Goal: Find specific page/section: Find specific page/section

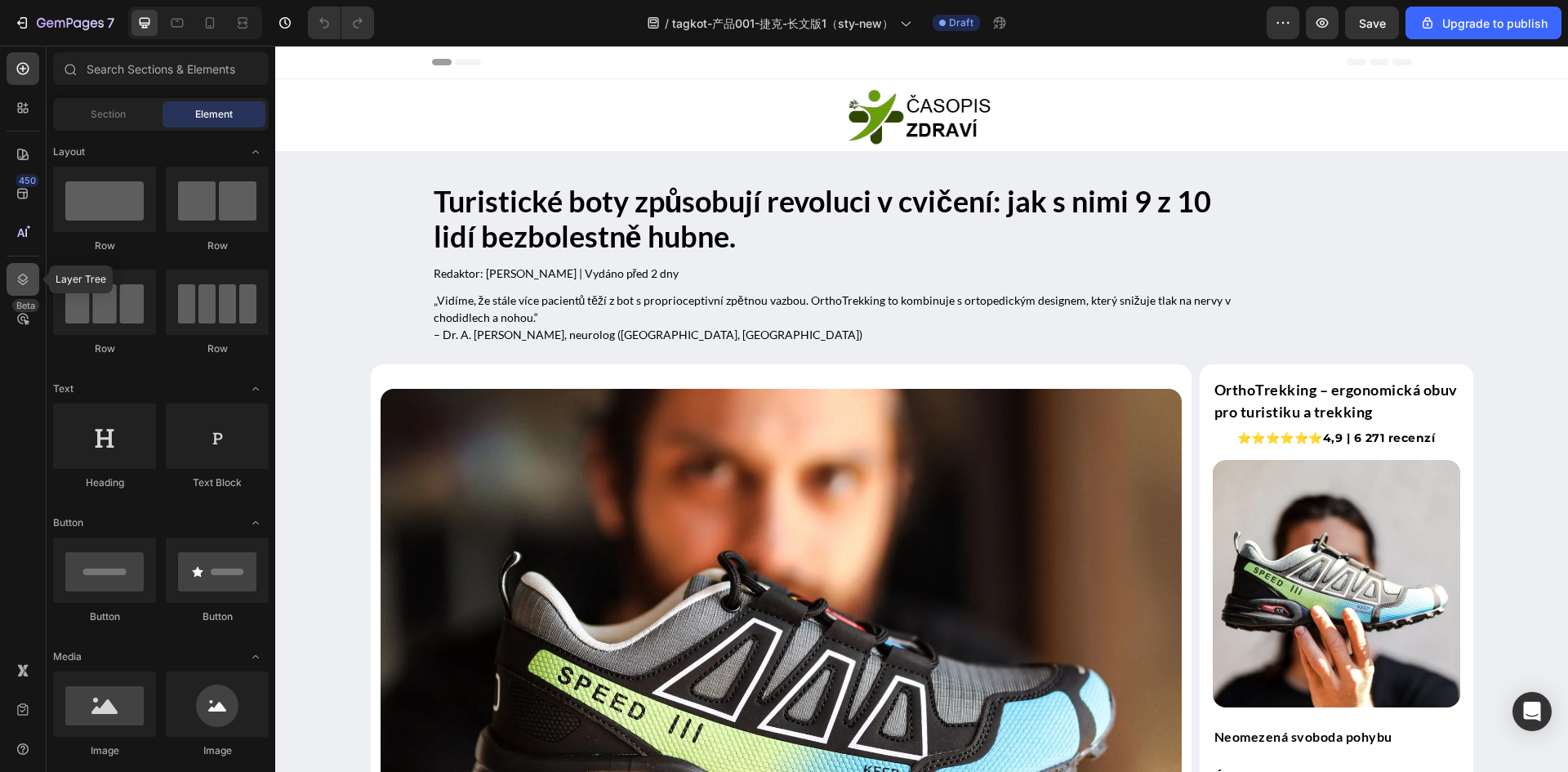
click at [21, 281] on icon at bounding box center [23, 280] width 17 height 17
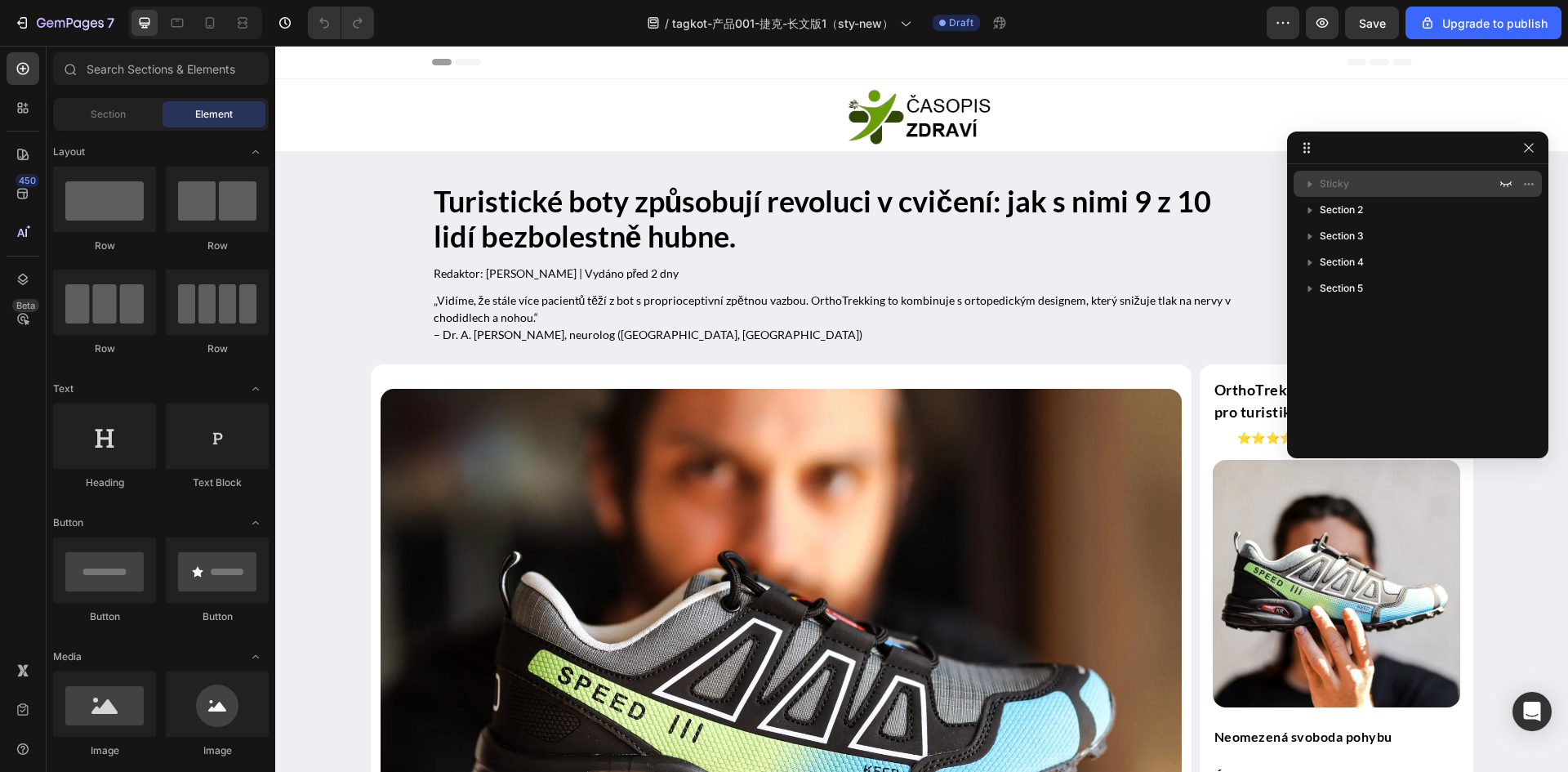
click at [1409, 174] on div "Sticky" at bounding box center [1418, 184] width 235 height 26
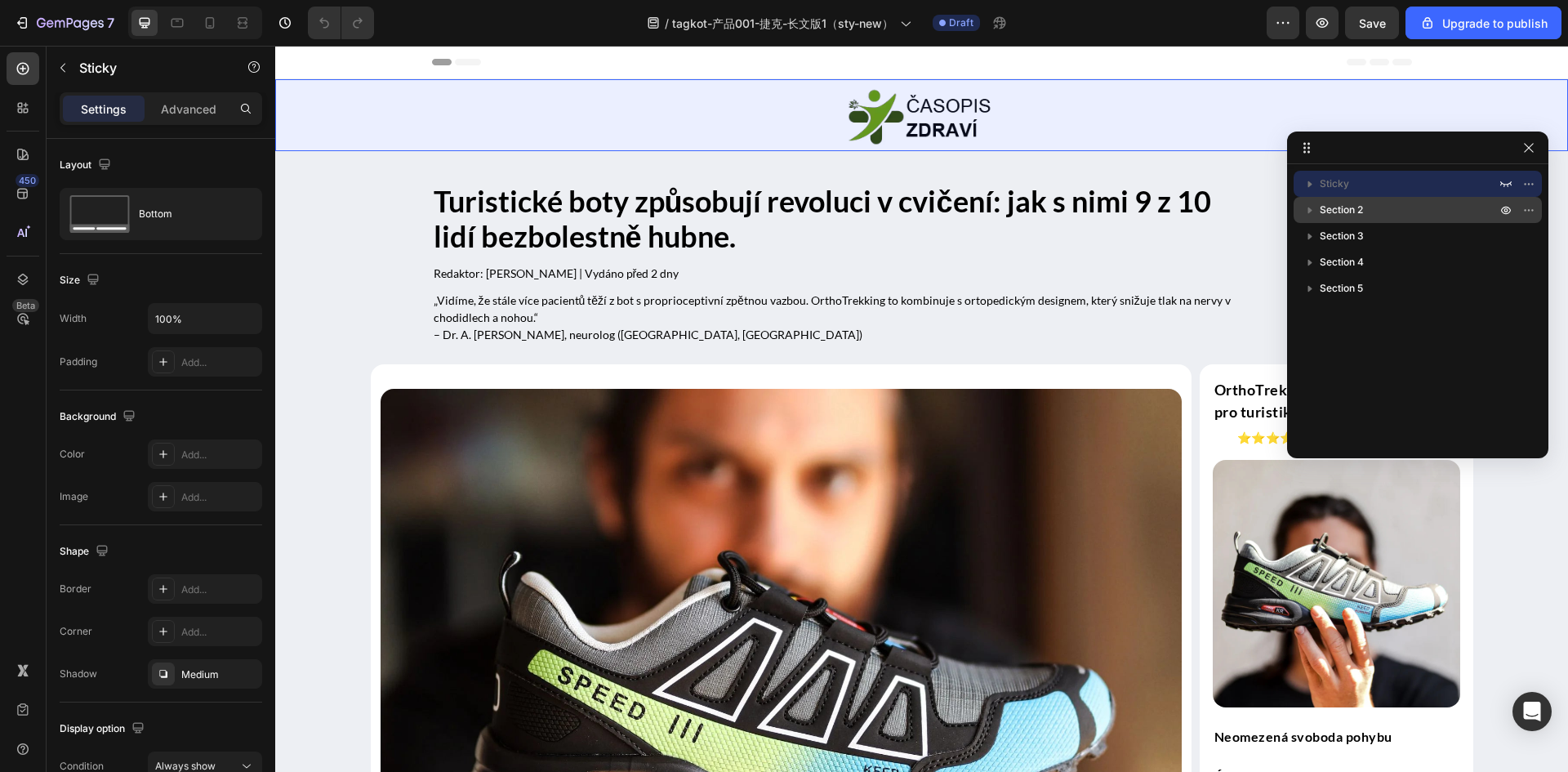
click at [1402, 212] on p "Section 2" at bounding box center [1409, 211] width 180 height 17
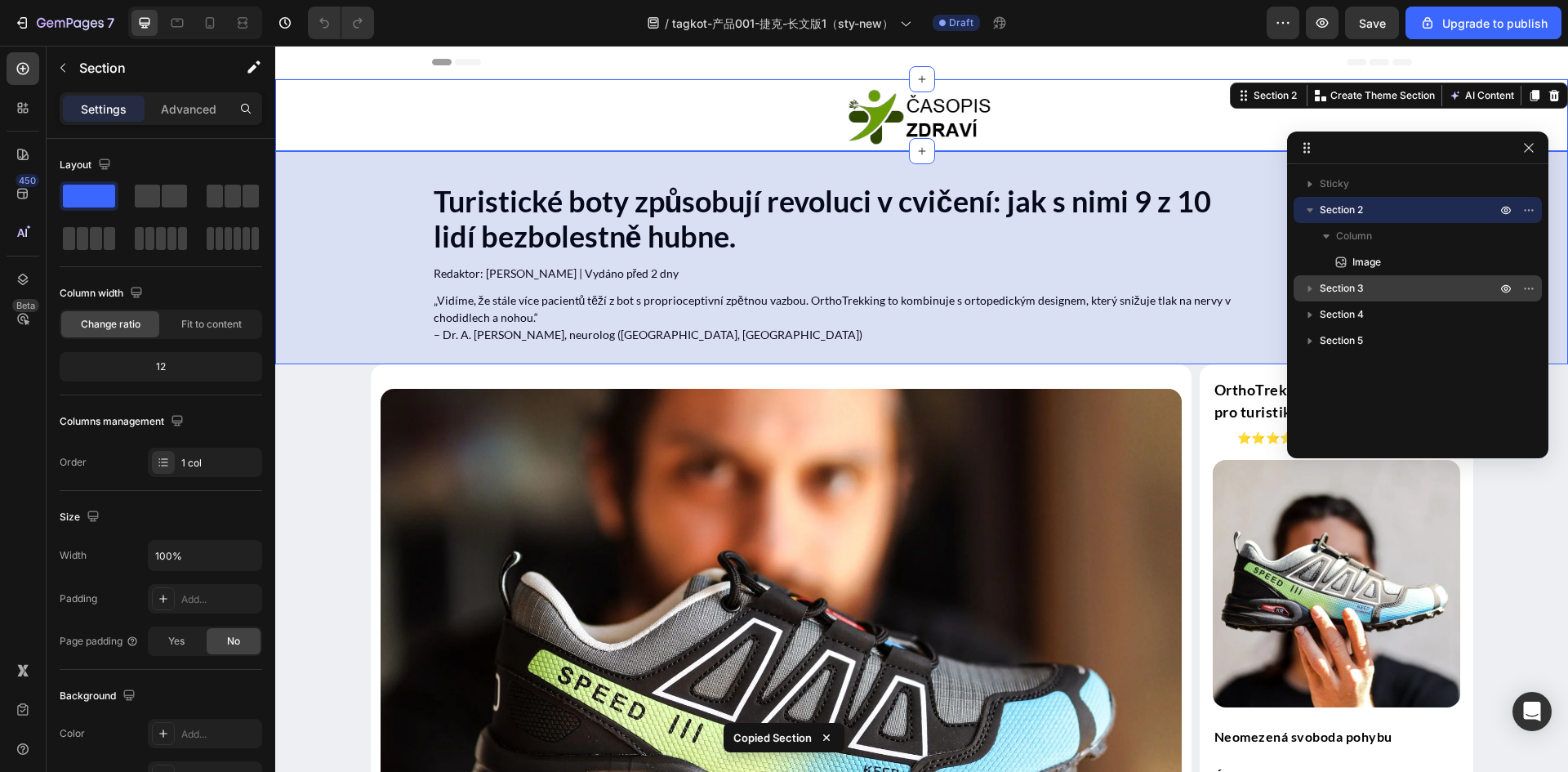
click at [1377, 287] on p "Section 3" at bounding box center [1409, 289] width 180 height 17
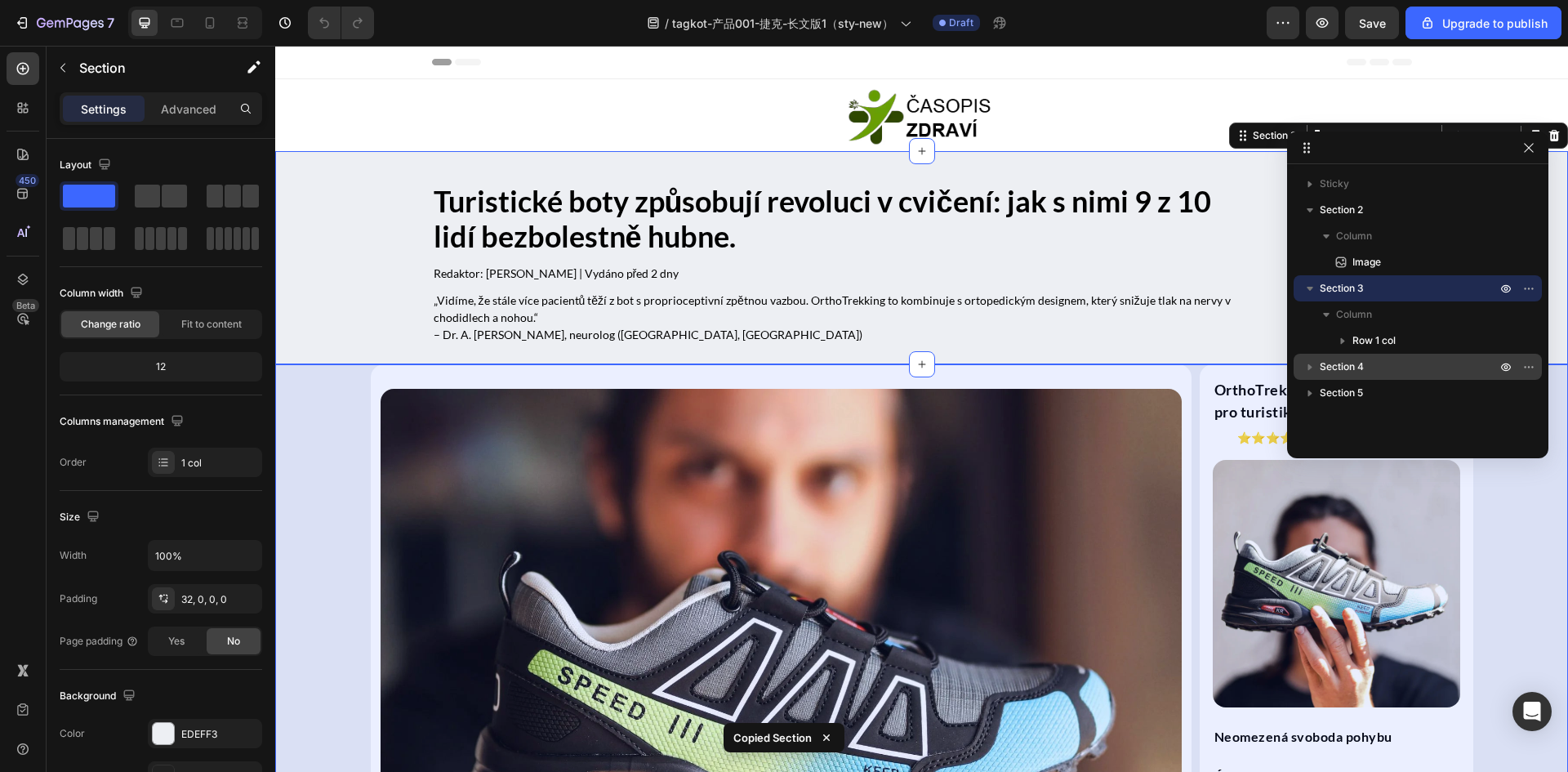
click at [1349, 361] on span "Section 4" at bounding box center [1342, 367] width 44 height 17
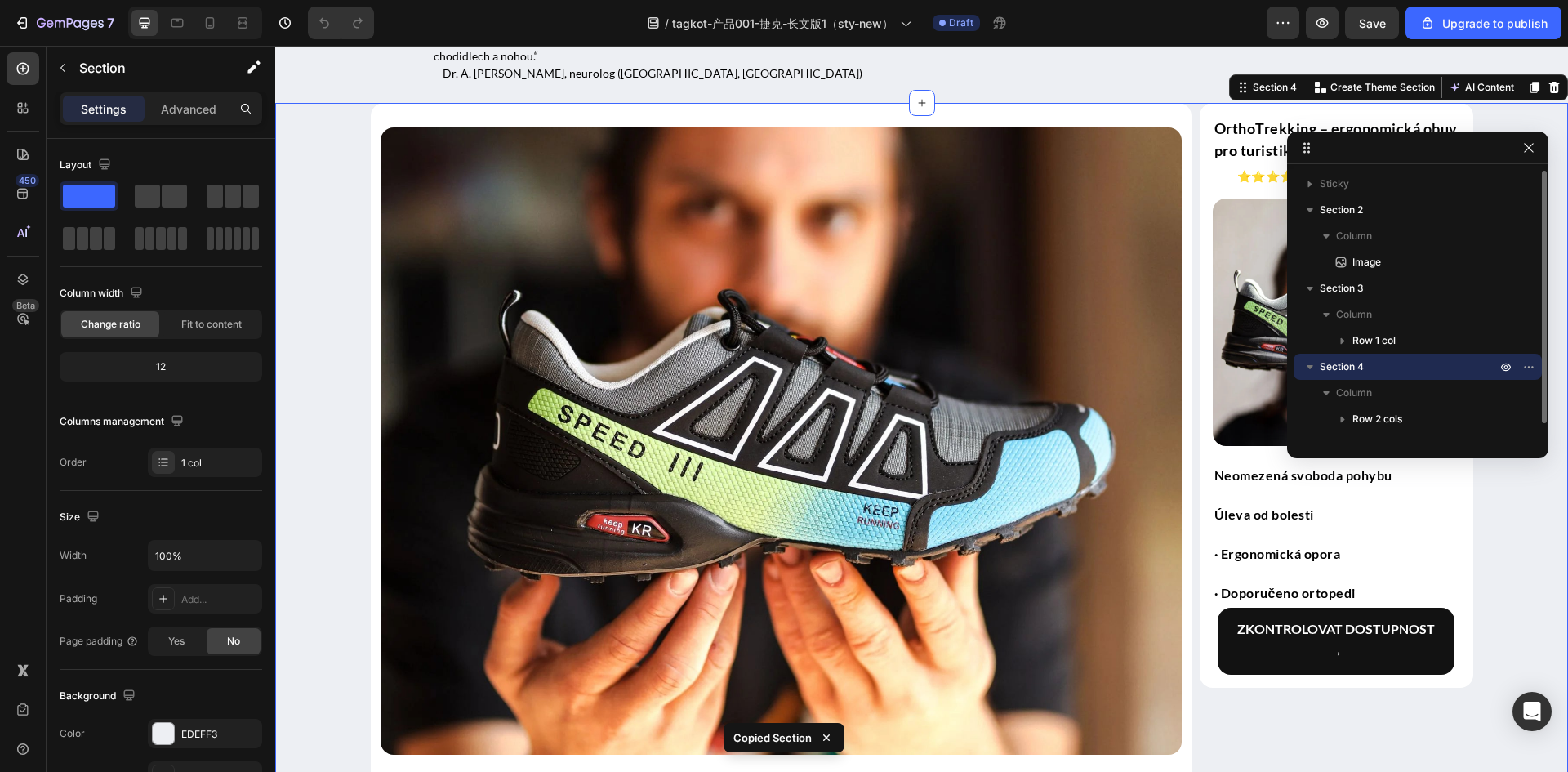
scroll to position [18, 0]
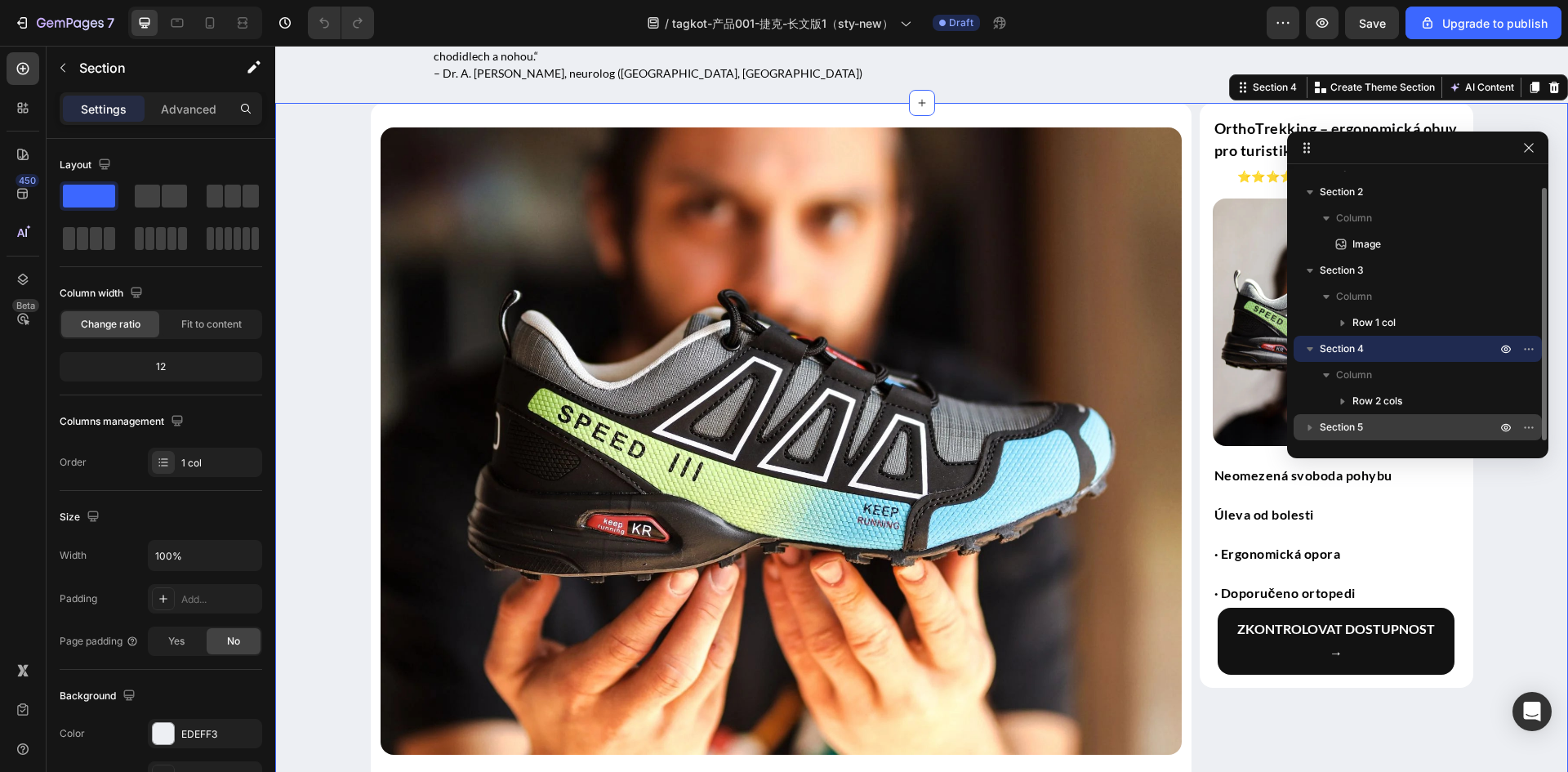
click at [1361, 437] on div "Section 5" at bounding box center [1418, 428] width 235 height 26
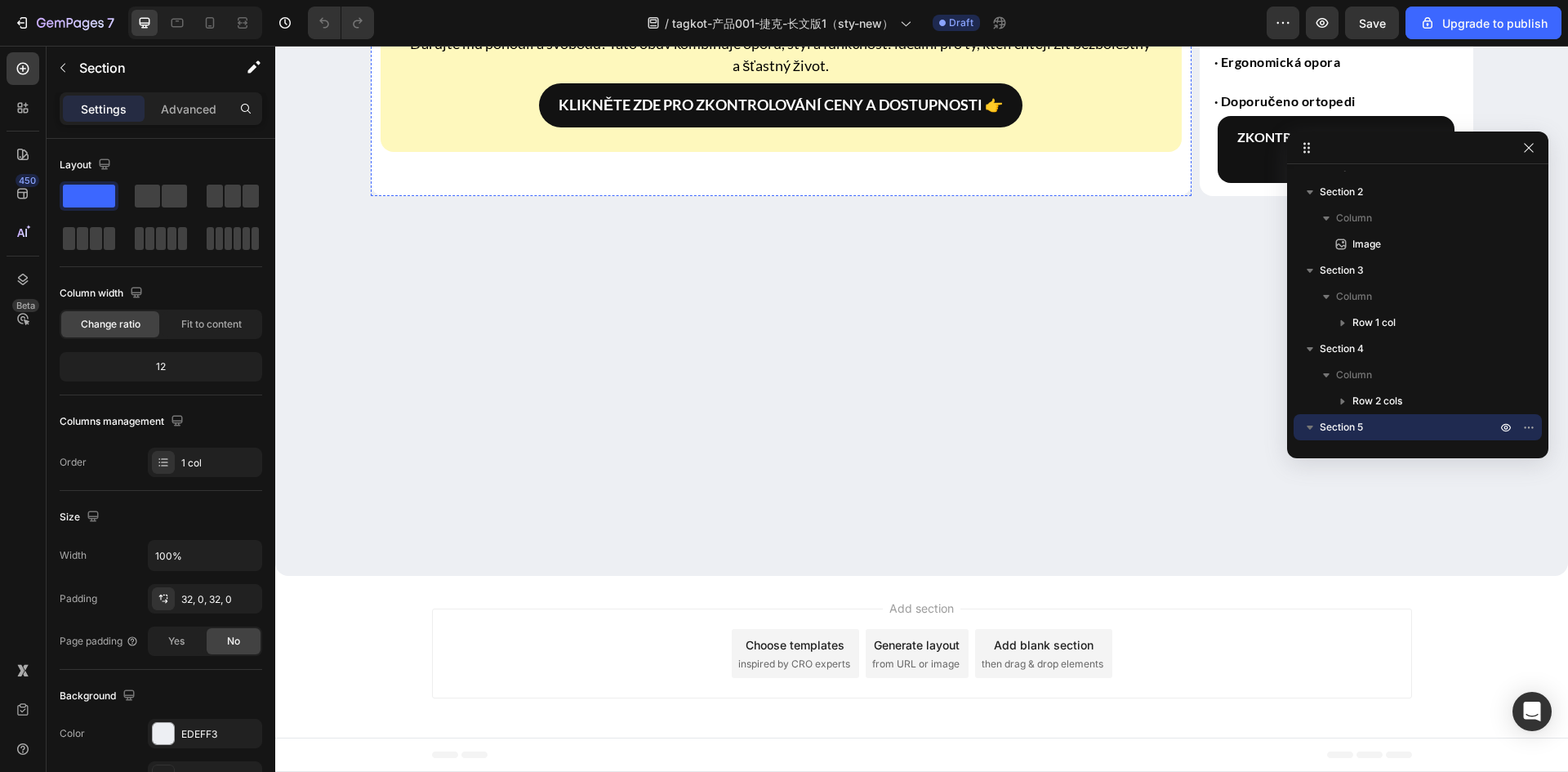
scroll to position [7096, 0]
click at [207, 18] on icon at bounding box center [210, 23] width 9 height 11
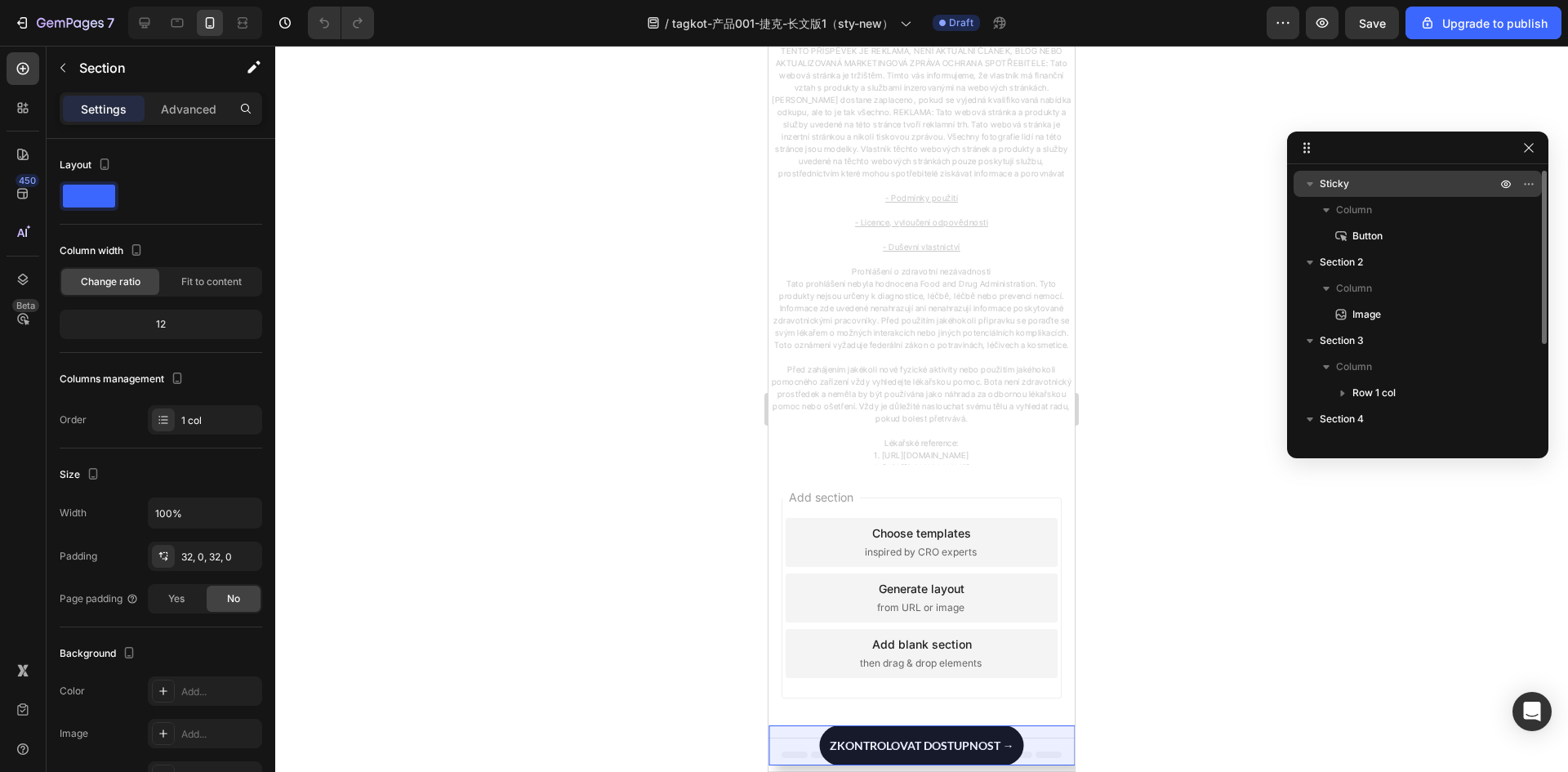
click at [1411, 186] on p "Sticky" at bounding box center [1409, 184] width 180 height 17
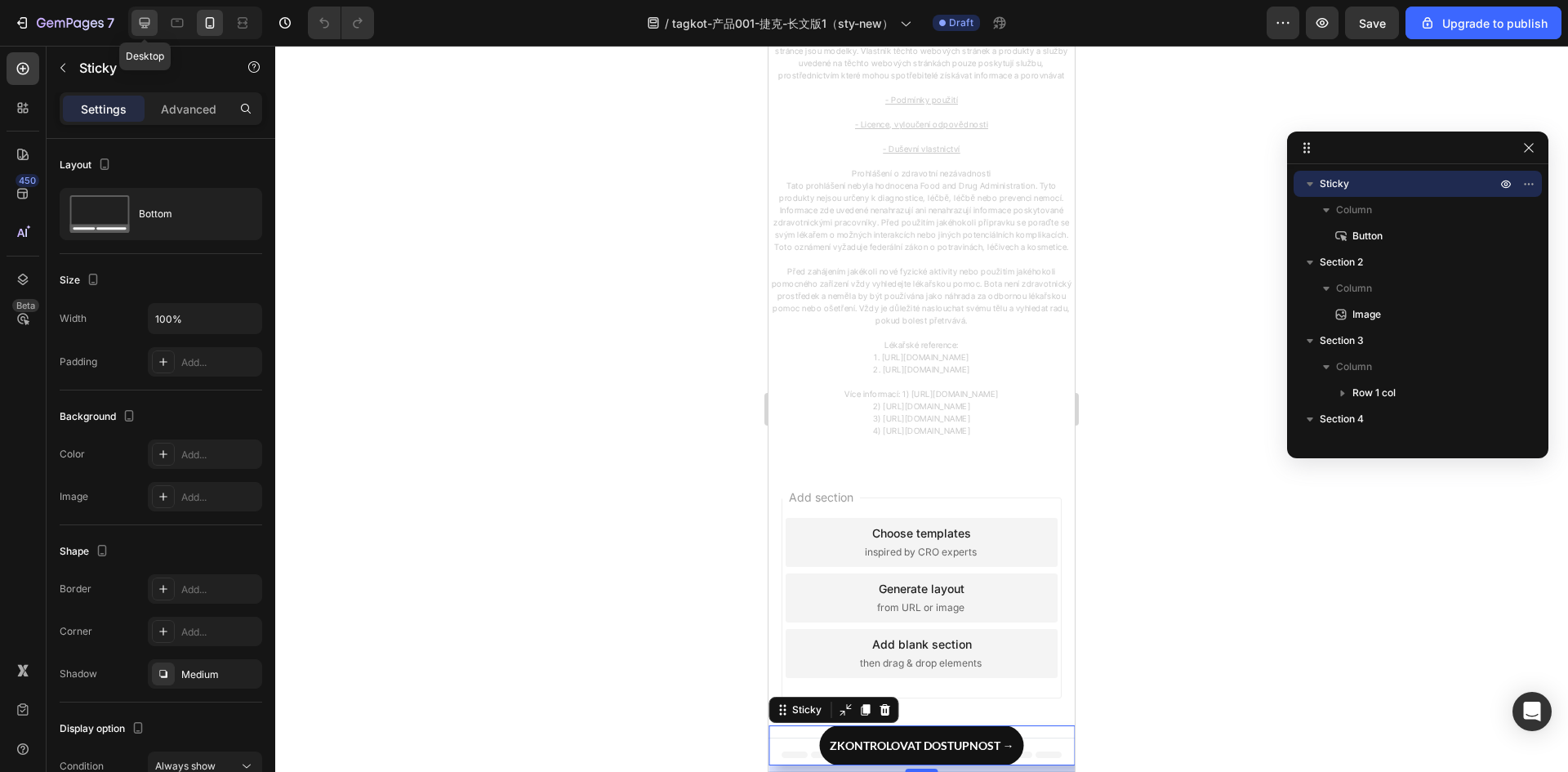
click at [143, 18] on icon at bounding box center [145, 23] width 17 height 17
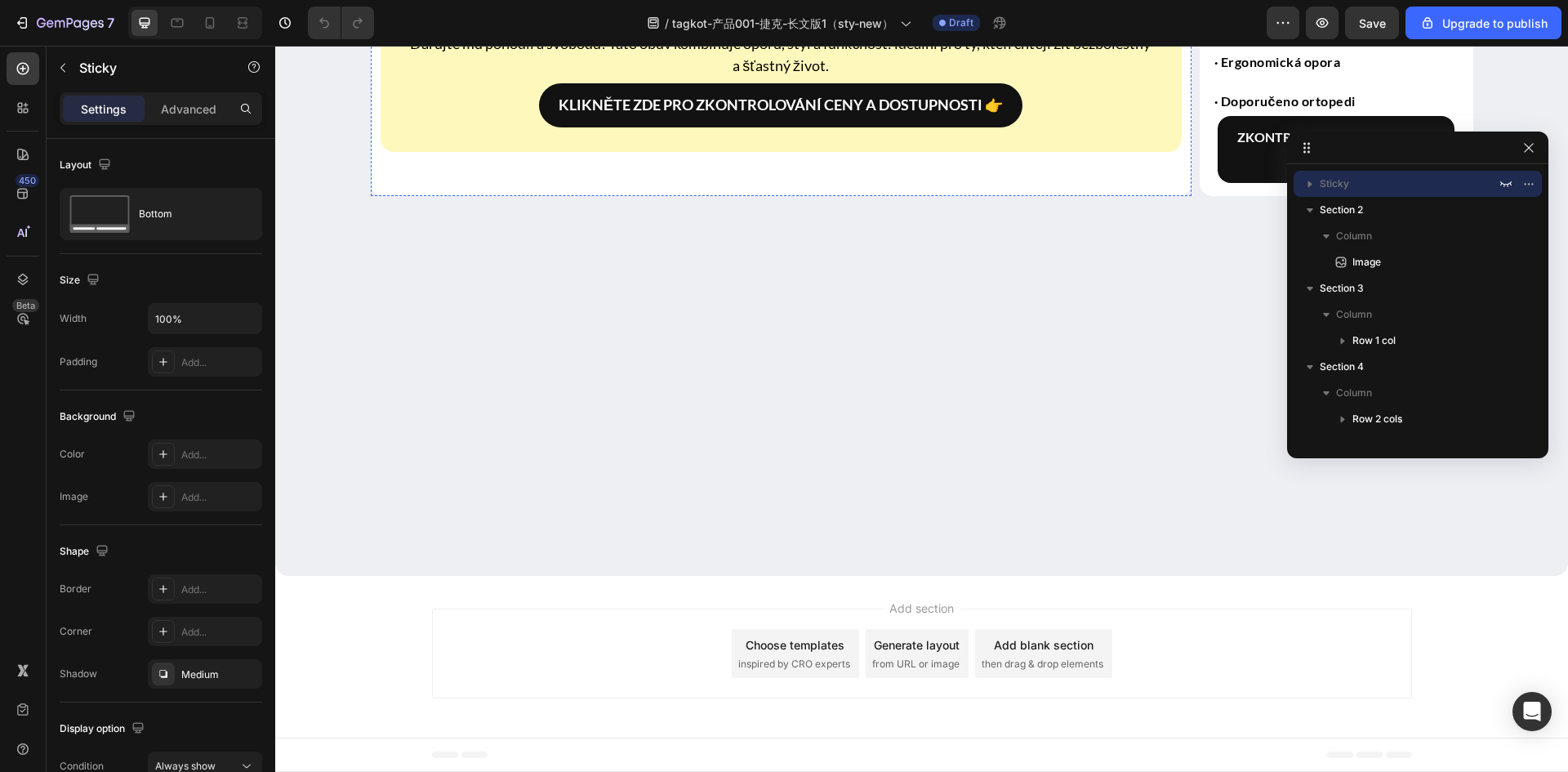
scroll to position [4995, 0]
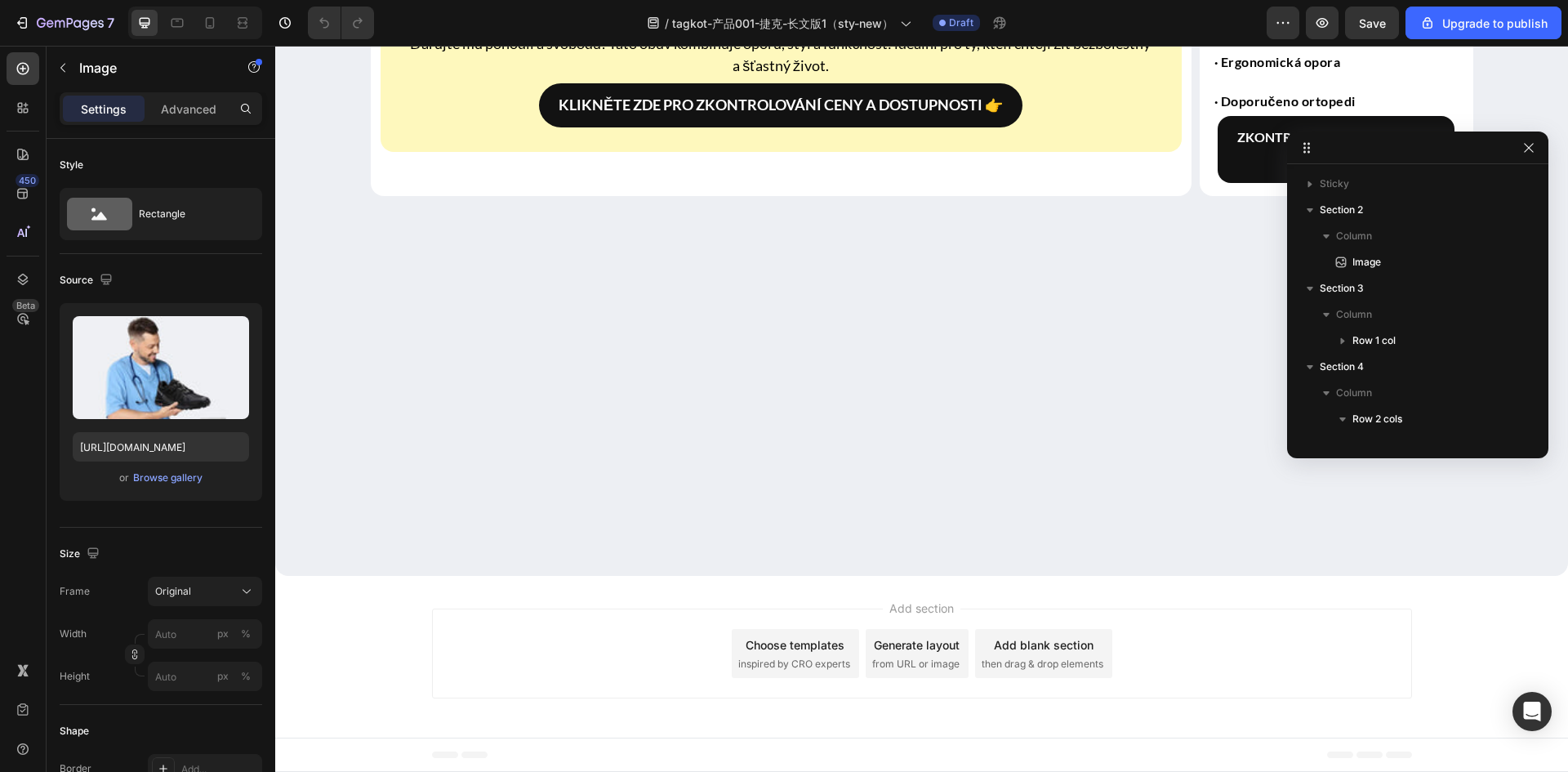
scroll to position [806, 0]
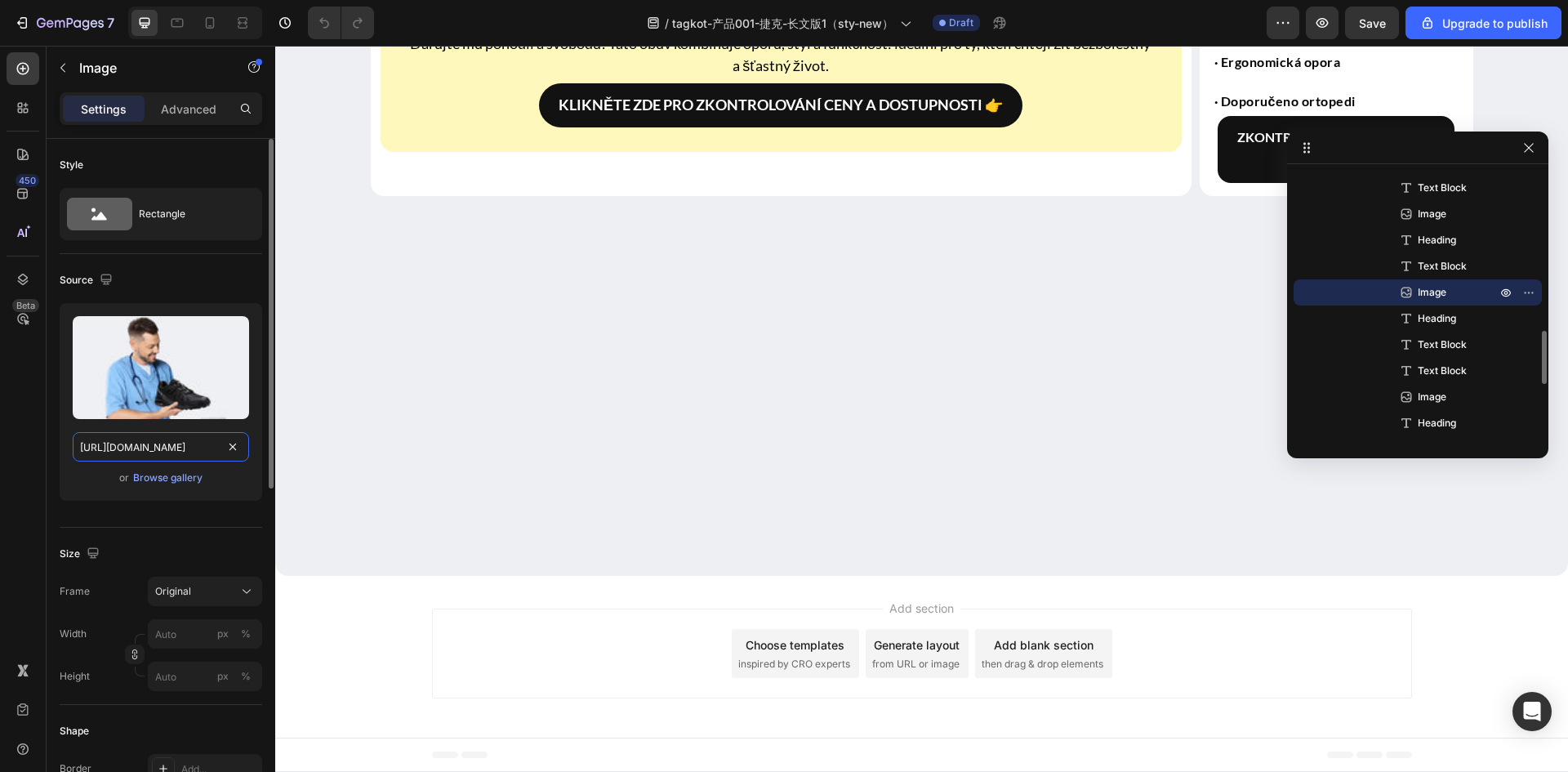
click at [148, 453] on input "[URL][DOMAIN_NAME]" at bounding box center [161, 447] width 176 height 30
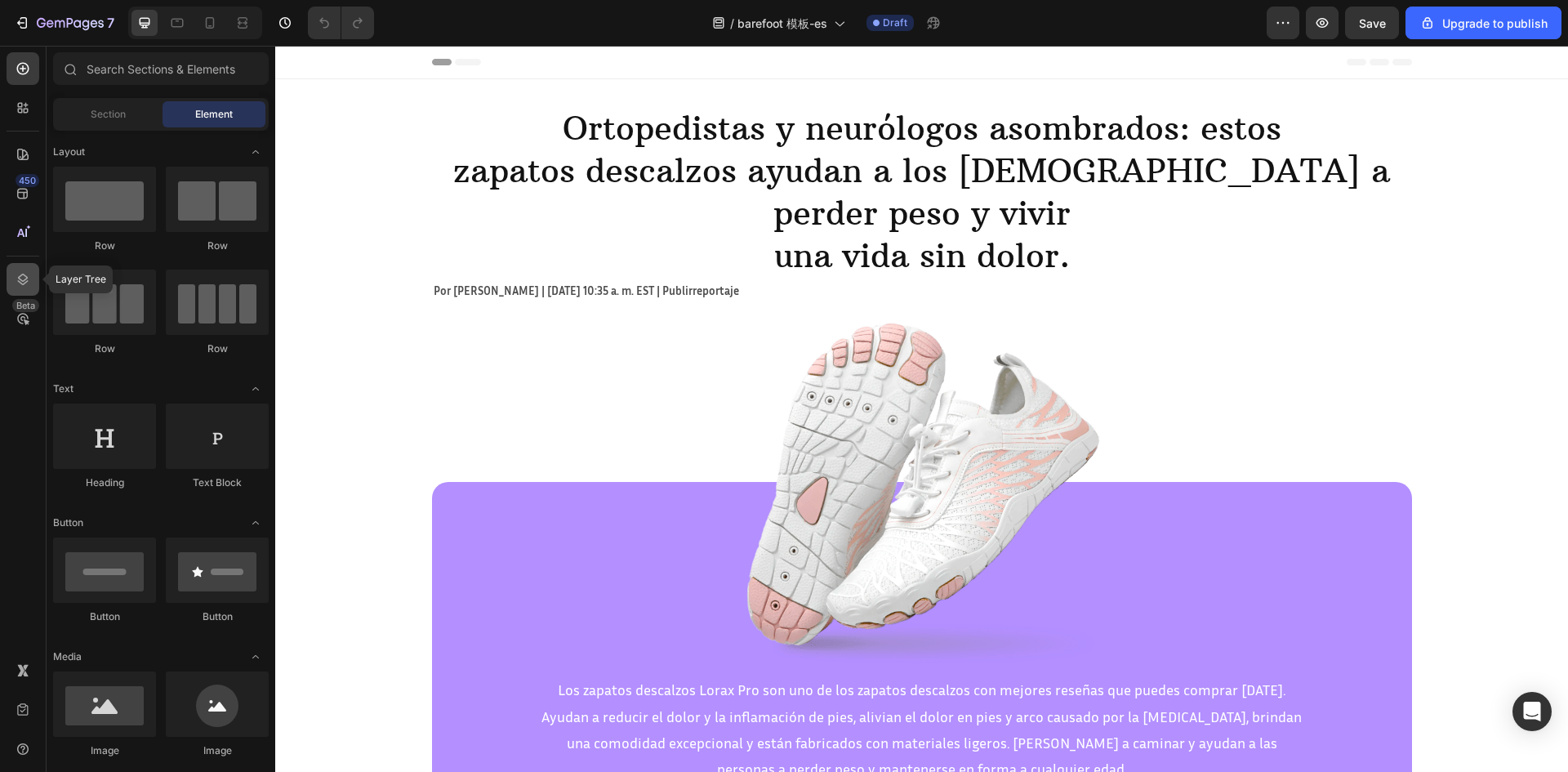
click at [20, 272] on icon at bounding box center [23, 280] width 17 height 17
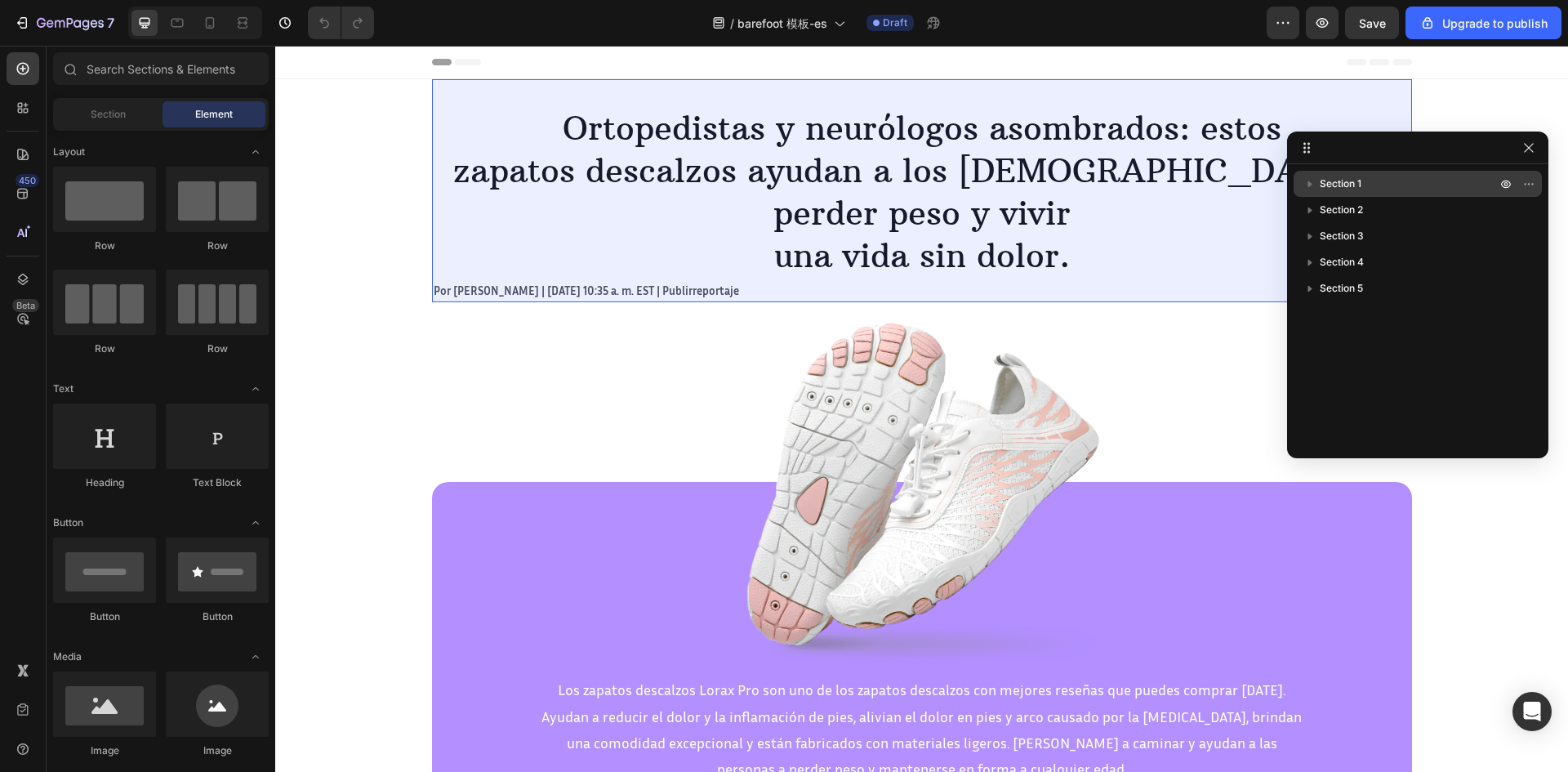
click at [1354, 180] on span "Section 1" at bounding box center [1340, 184] width 42 height 17
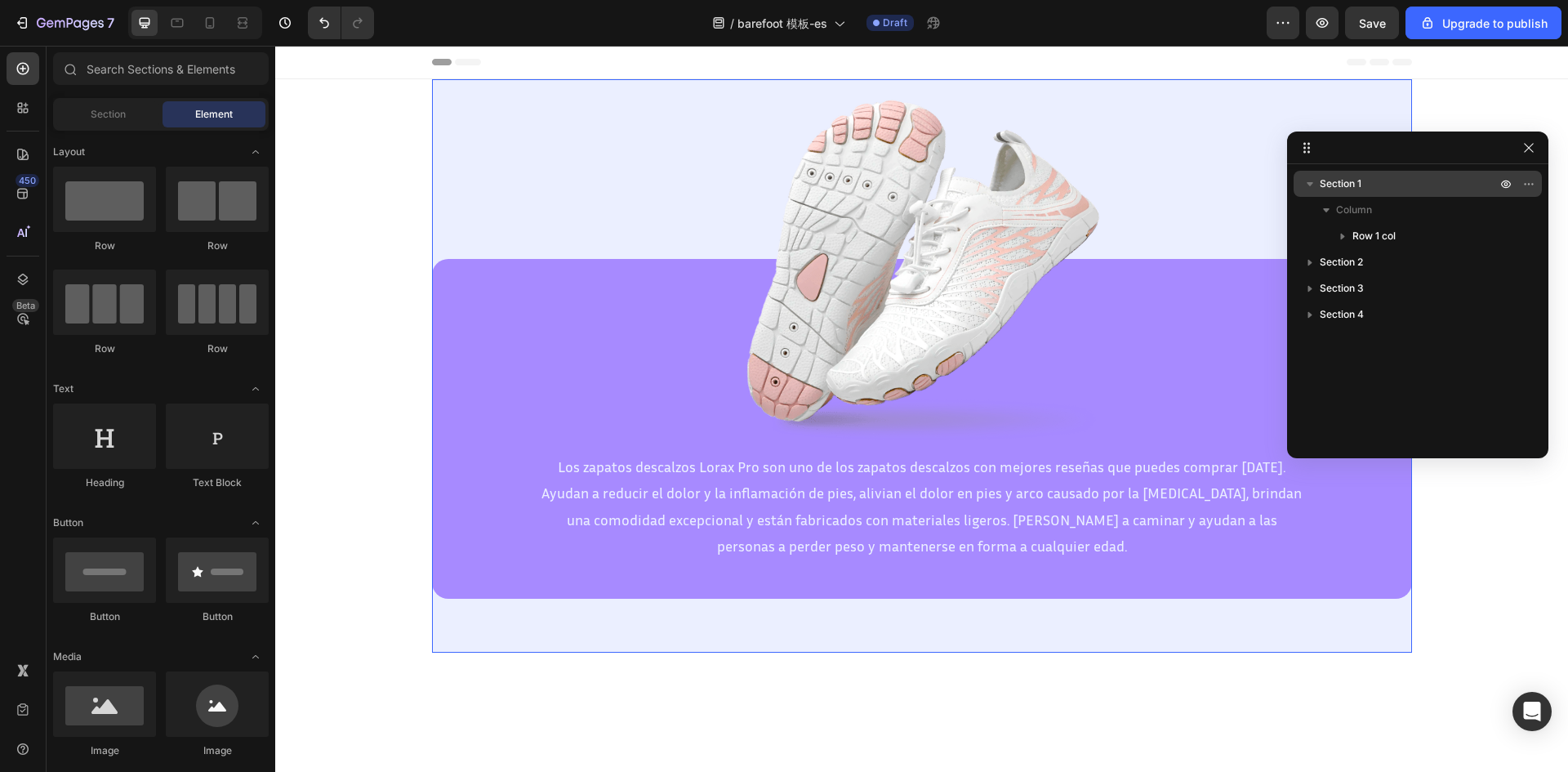
click at [1371, 174] on div "Section 1" at bounding box center [1418, 184] width 235 height 26
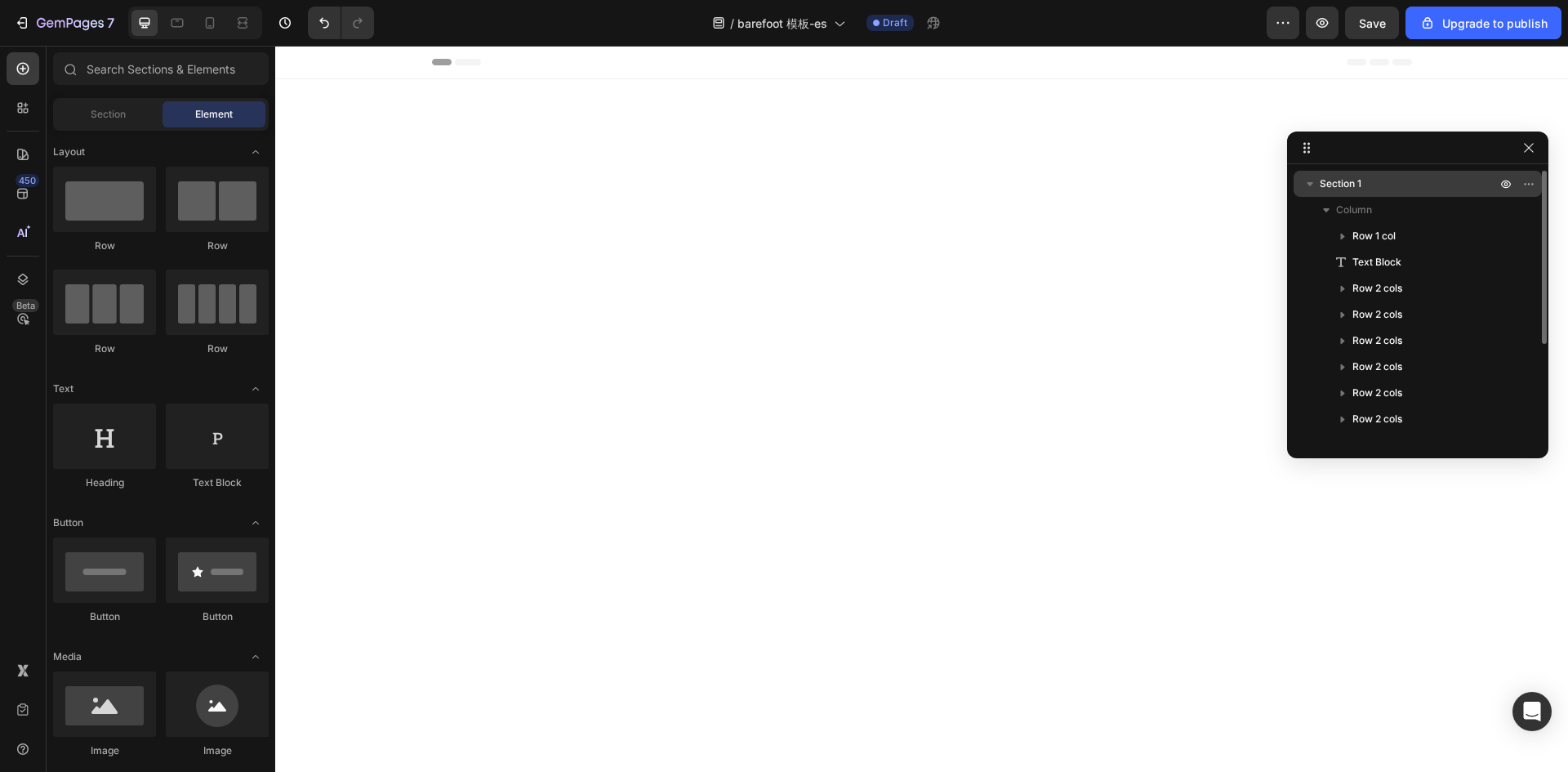
click at [1366, 181] on p "Section 1" at bounding box center [1409, 184] width 180 height 17
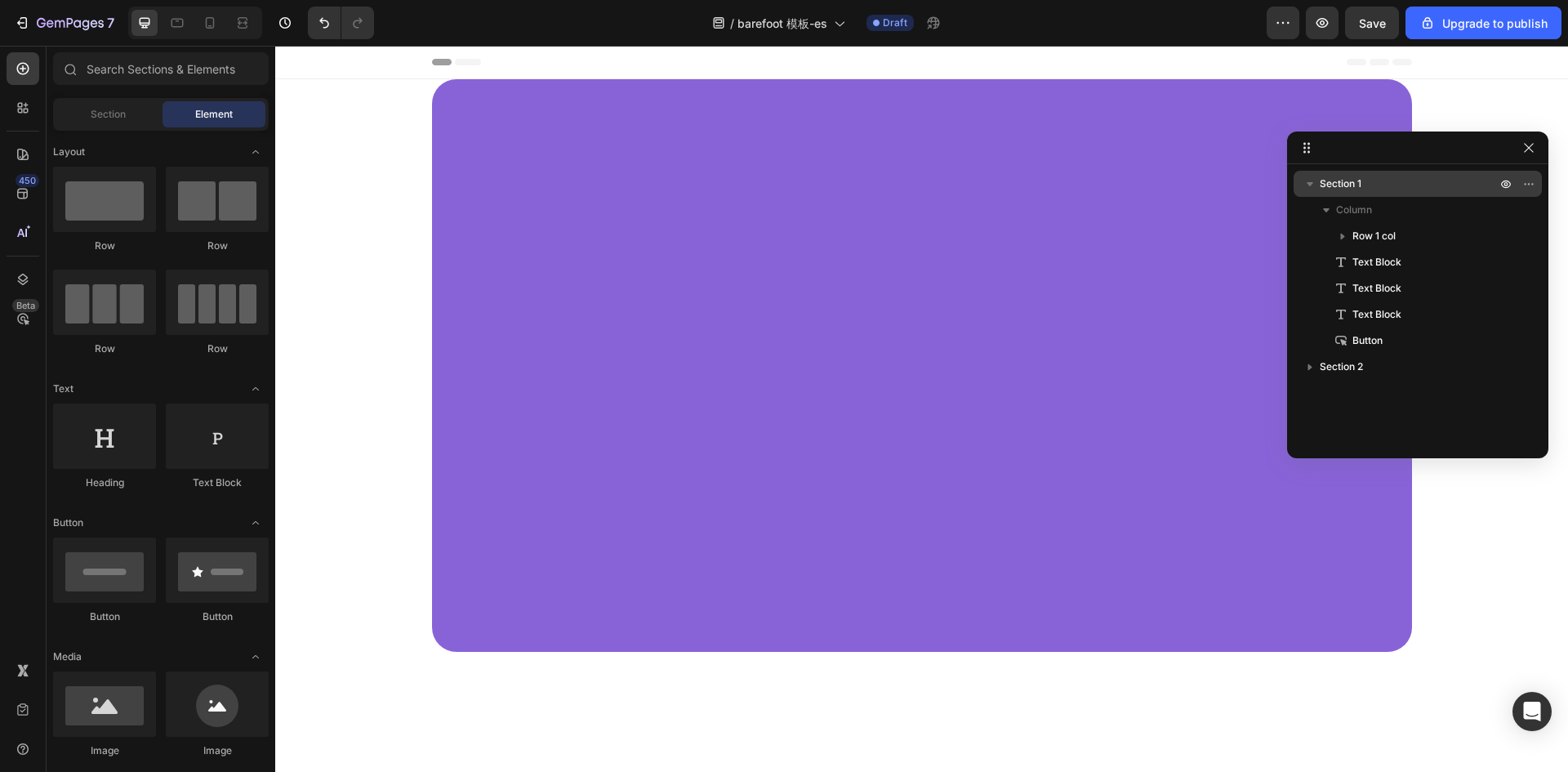
click at [1369, 187] on p "Section 1" at bounding box center [1409, 184] width 180 height 17
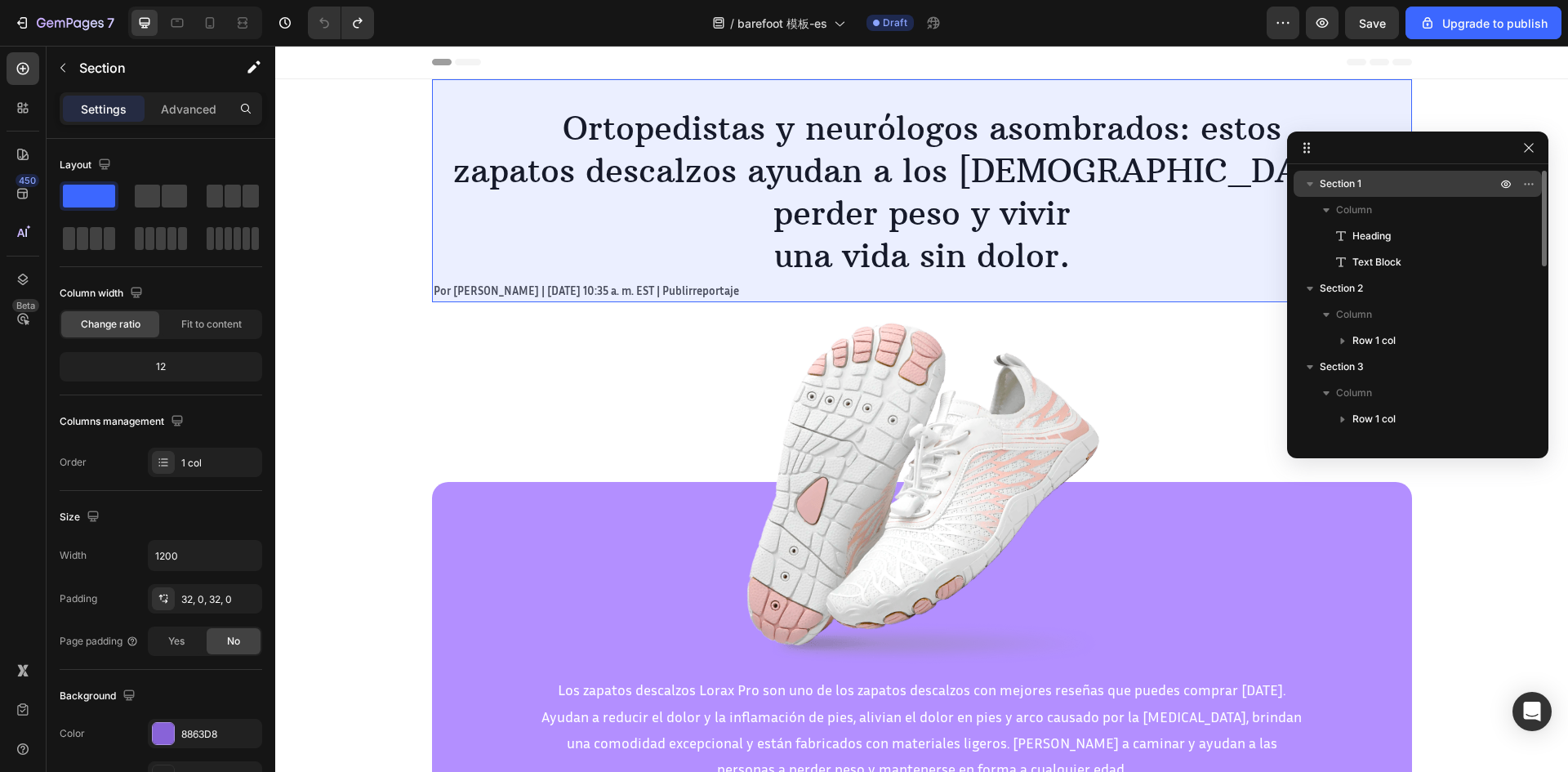
click at [1454, 177] on p "Section 1" at bounding box center [1409, 184] width 180 height 17
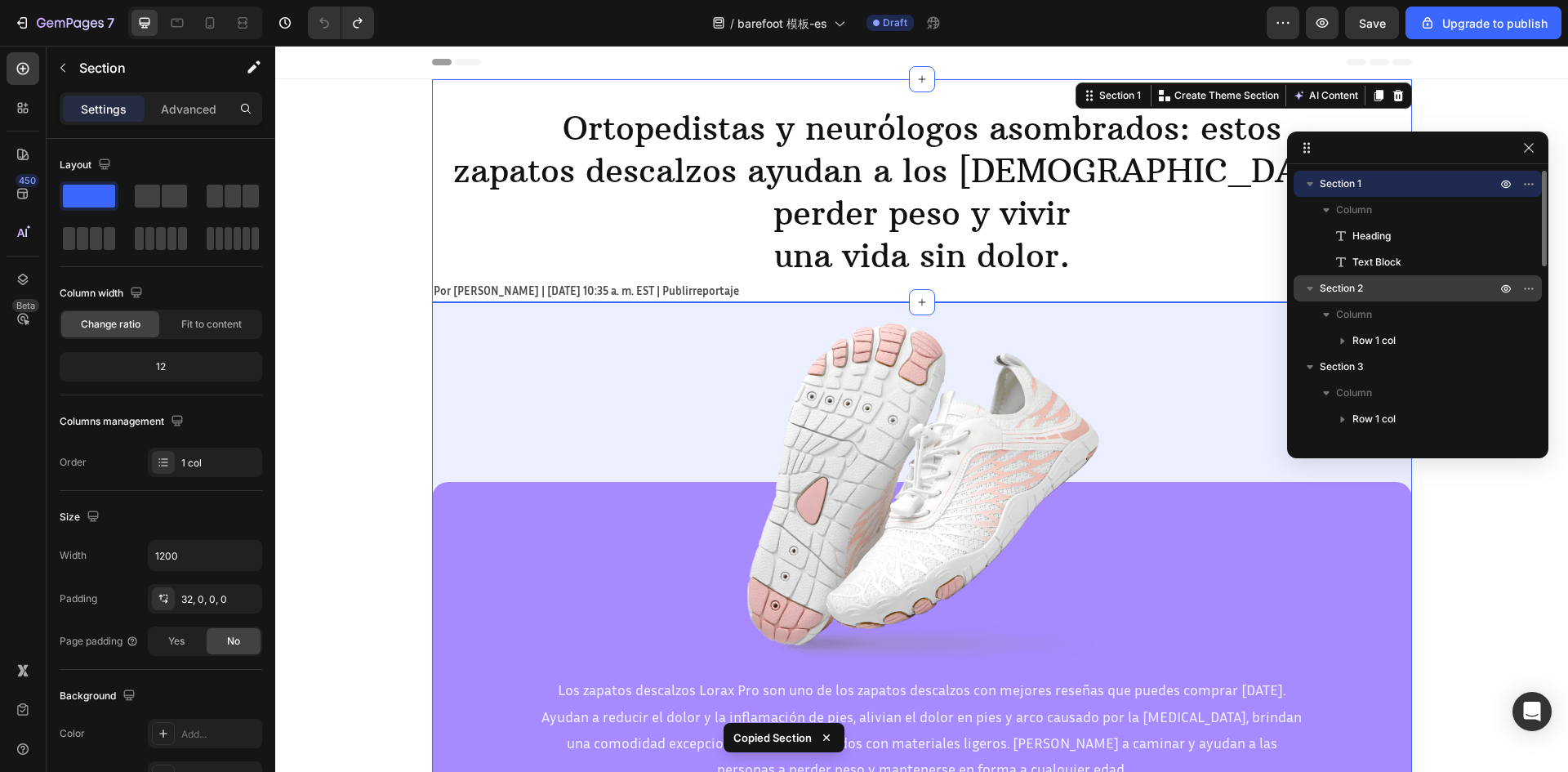
click at [1380, 296] on div "Section 2" at bounding box center [1418, 288] width 235 height 26
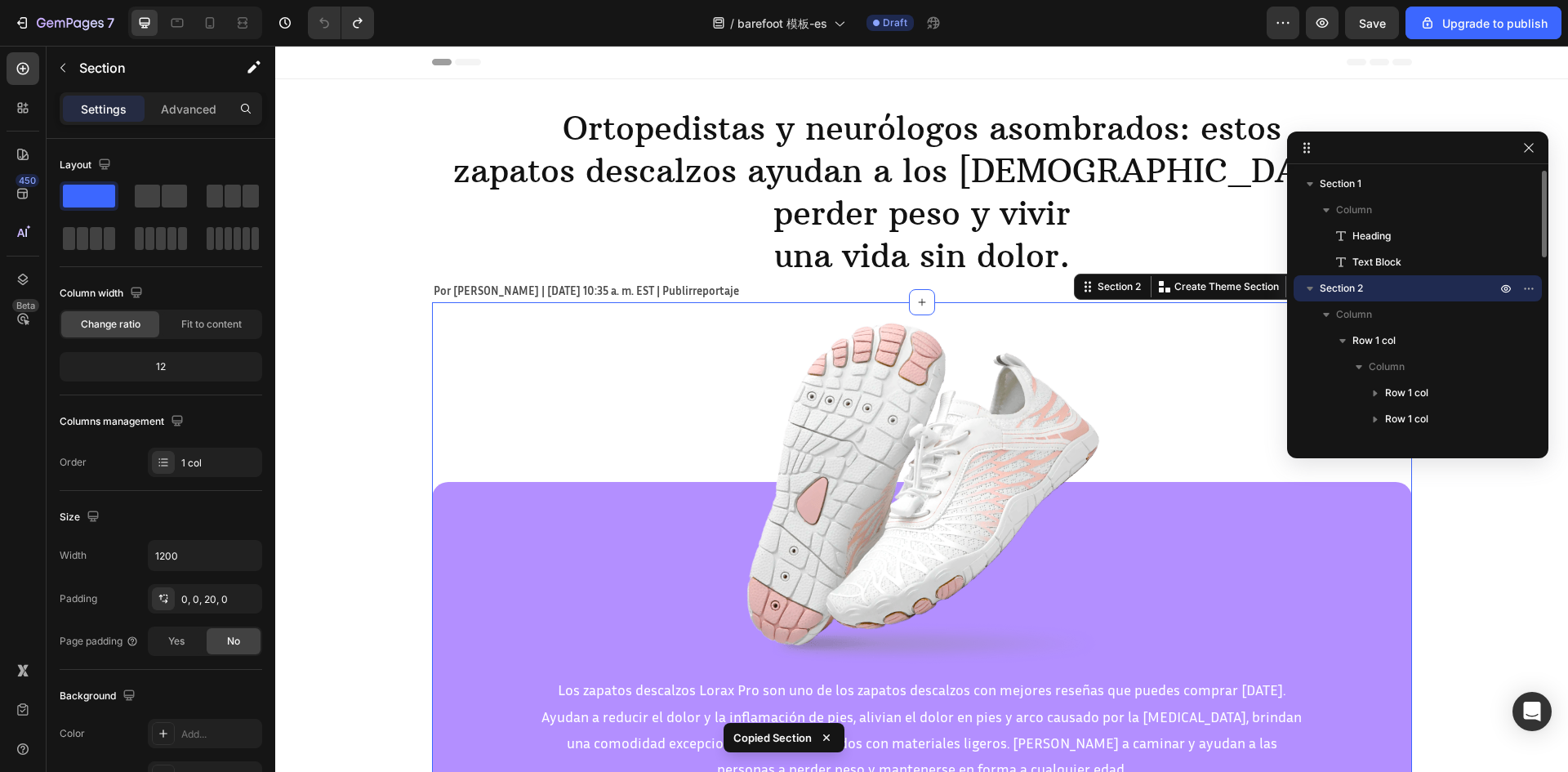
click at [1310, 283] on icon "button" at bounding box center [1311, 289] width 17 height 17
click at [1360, 316] on span "Section 3" at bounding box center [1342, 315] width 44 height 17
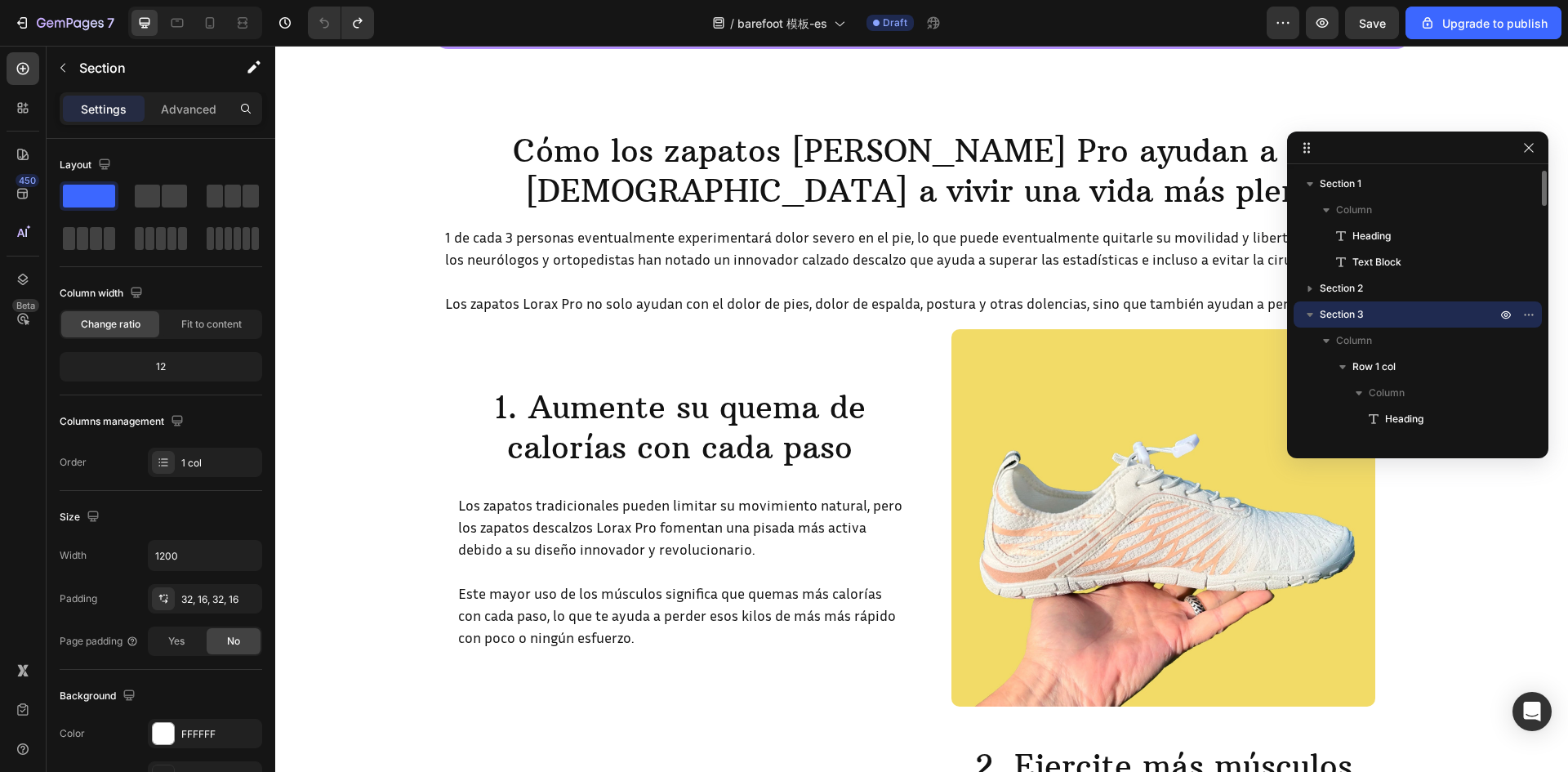
click at [1310, 314] on icon "button" at bounding box center [1310, 315] width 6 height 4
click at [1356, 335] on span "Section 4" at bounding box center [1342, 341] width 44 height 17
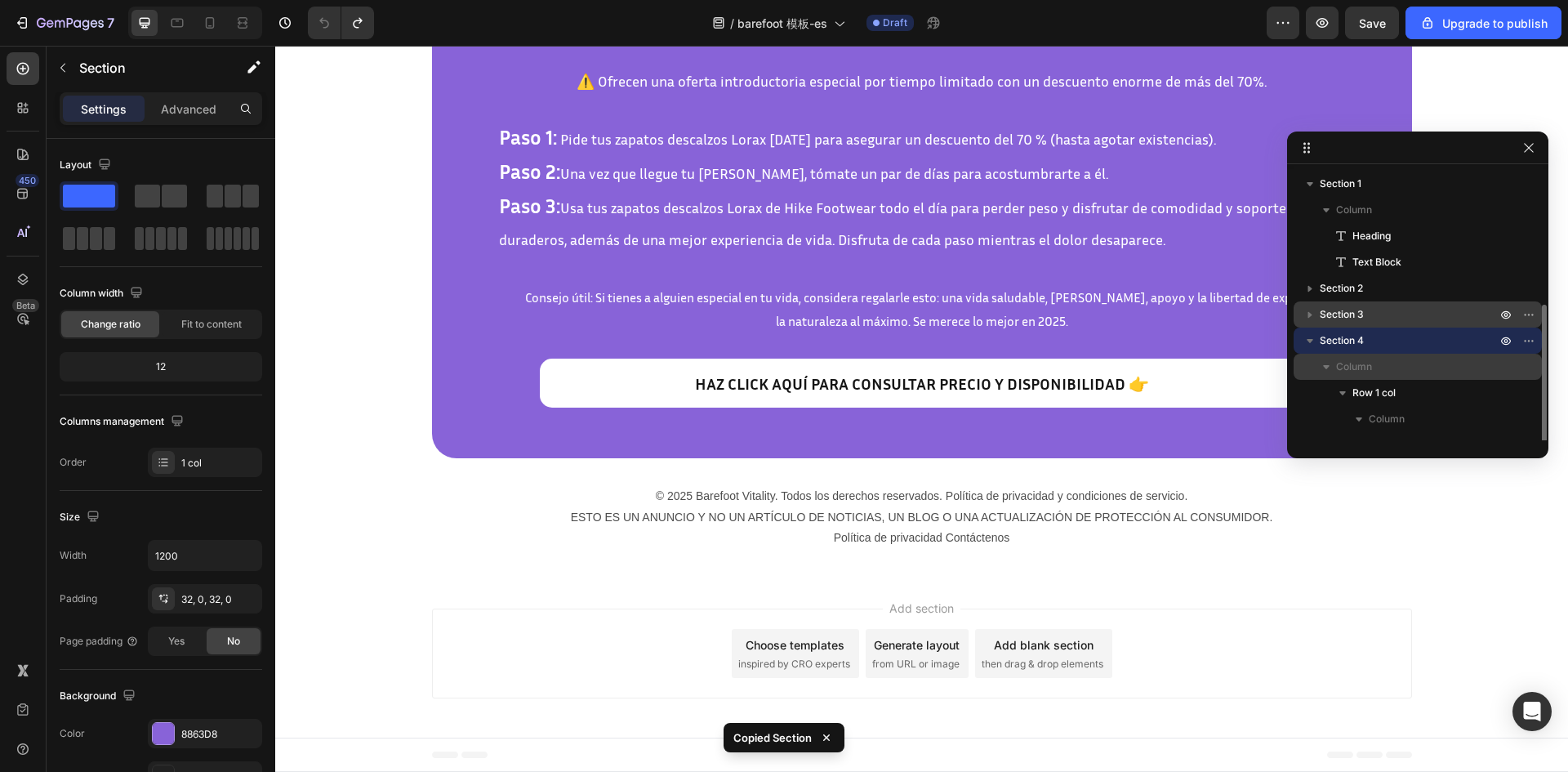
scroll to position [149, 0]
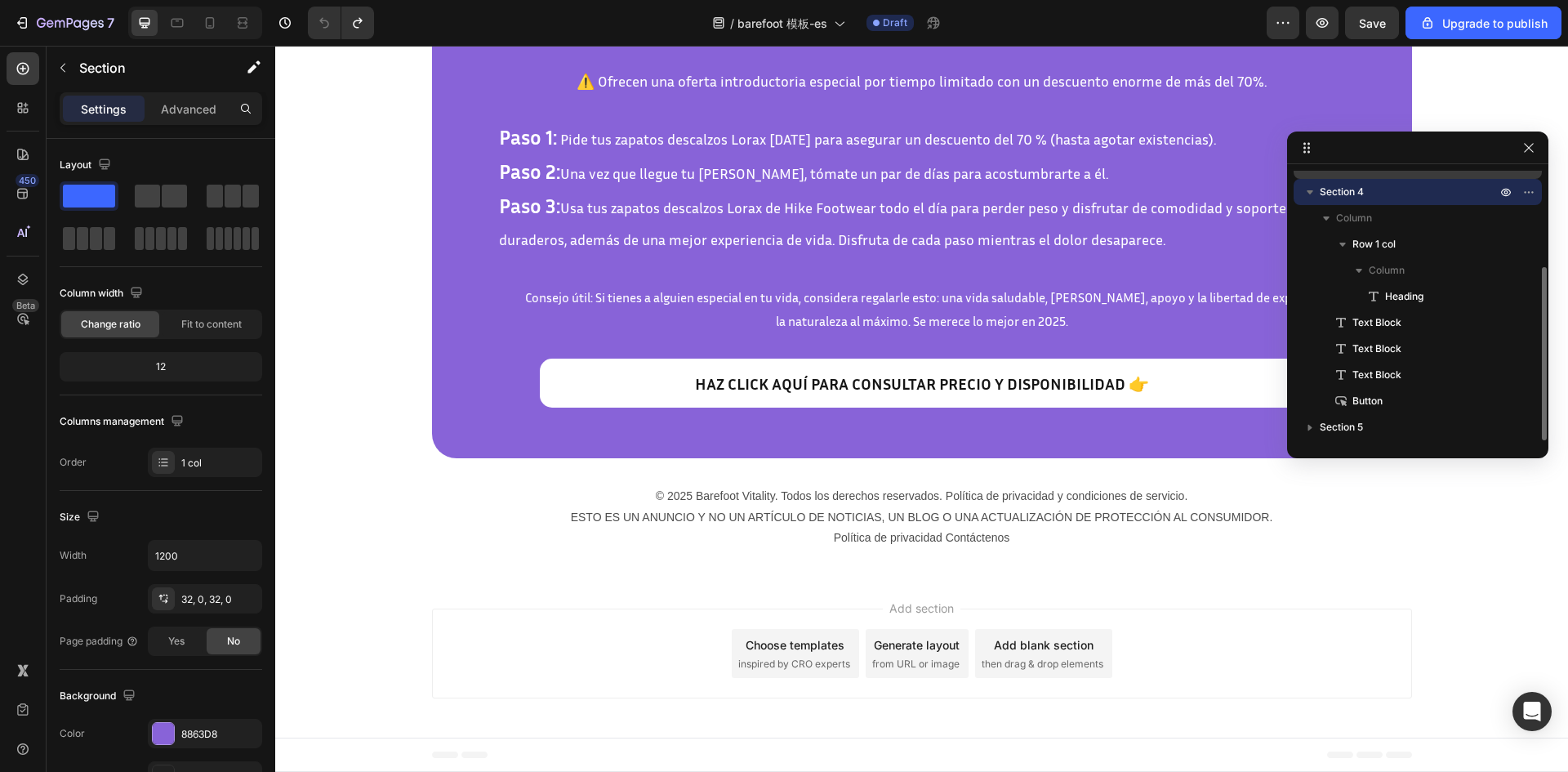
click at [1309, 188] on icon "button" at bounding box center [1311, 192] width 17 height 17
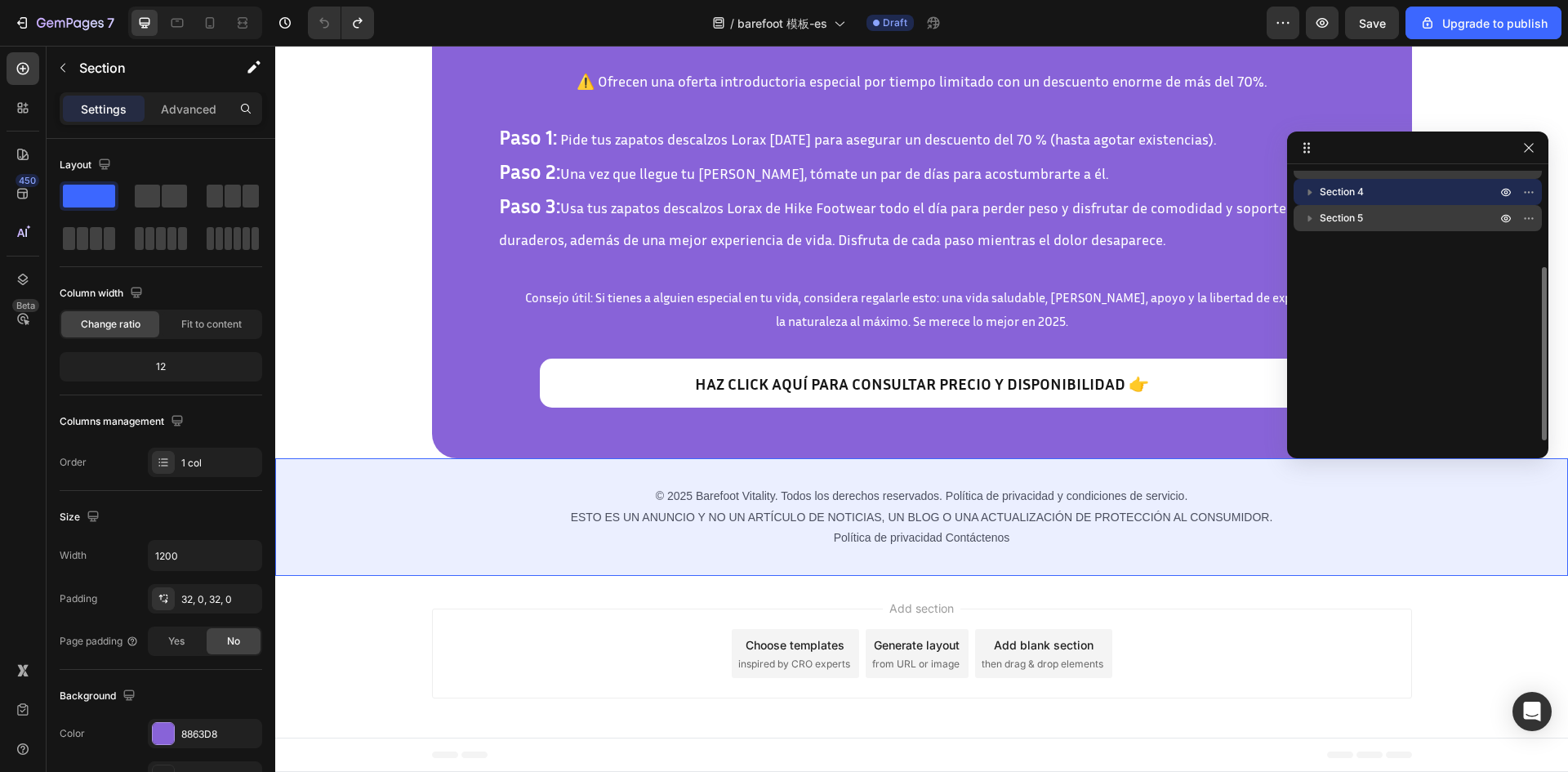
click at [1359, 225] on span "Section 5" at bounding box center [1341, 218] width 43 height 17
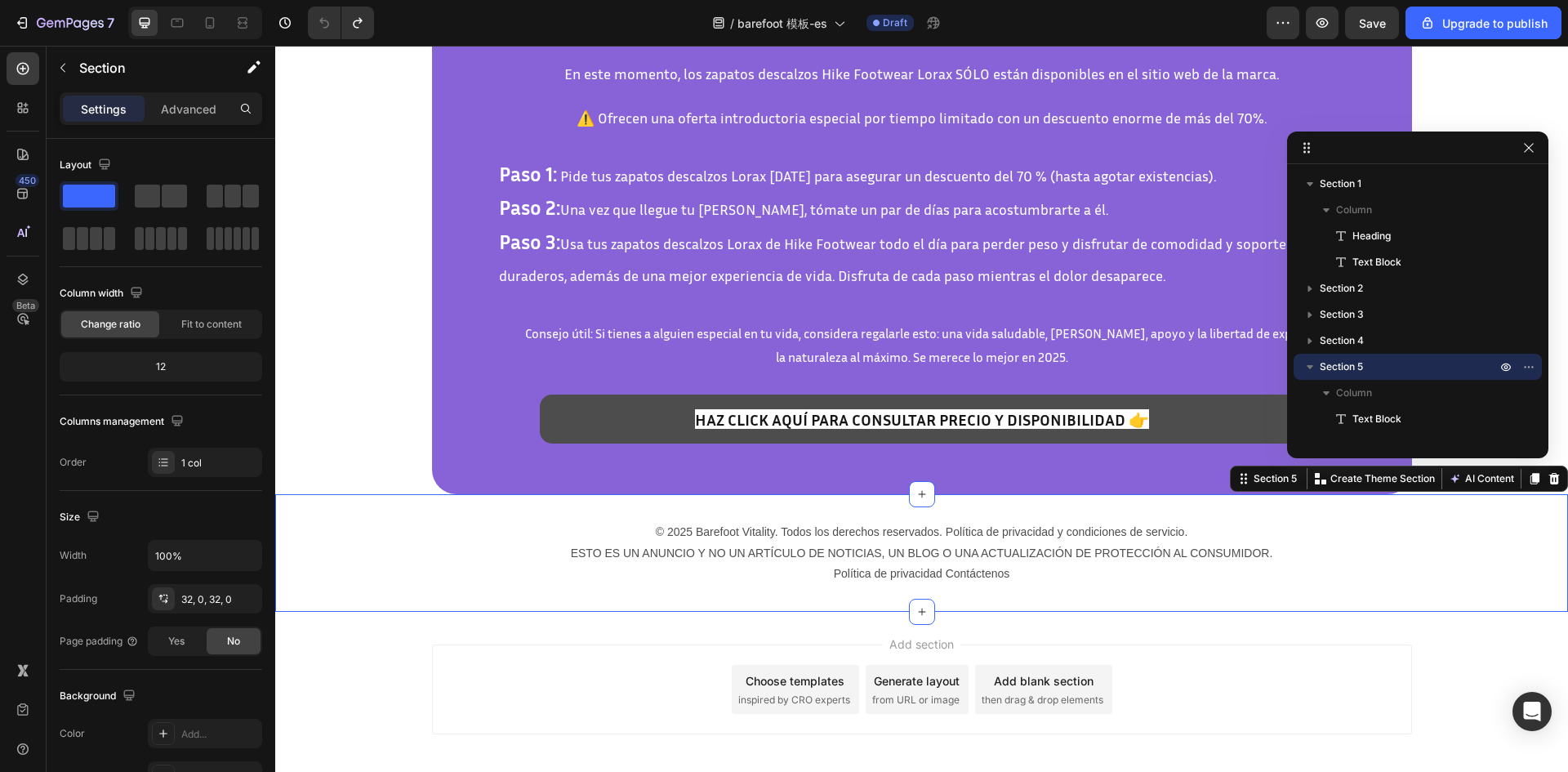
scroll to position [6086, 0]
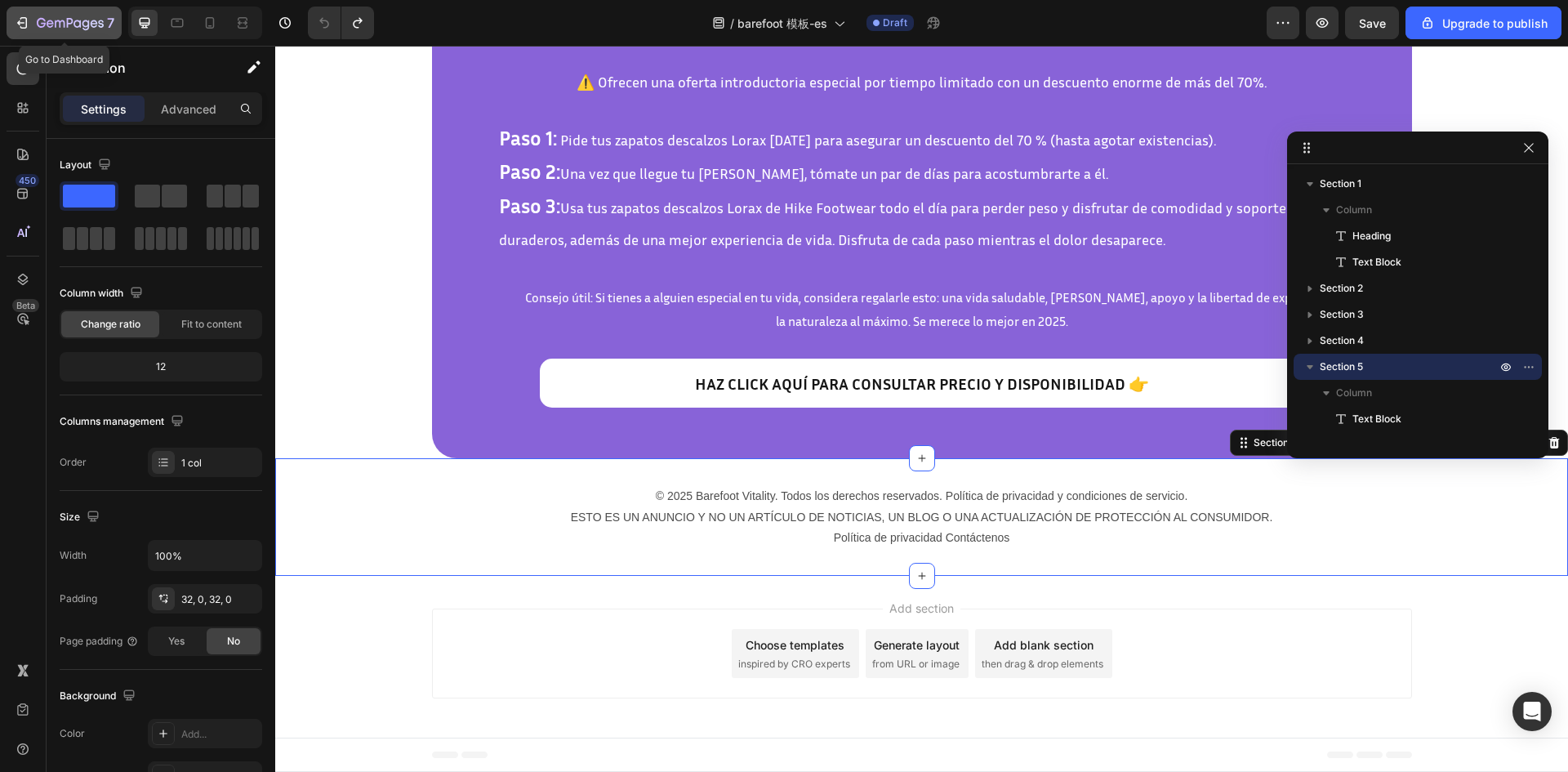
click at [34, 25] on div "7" at bounding box center [64, 22] width 101 height 19
